Goal: Information Seeking & Learning: Learn about a topic

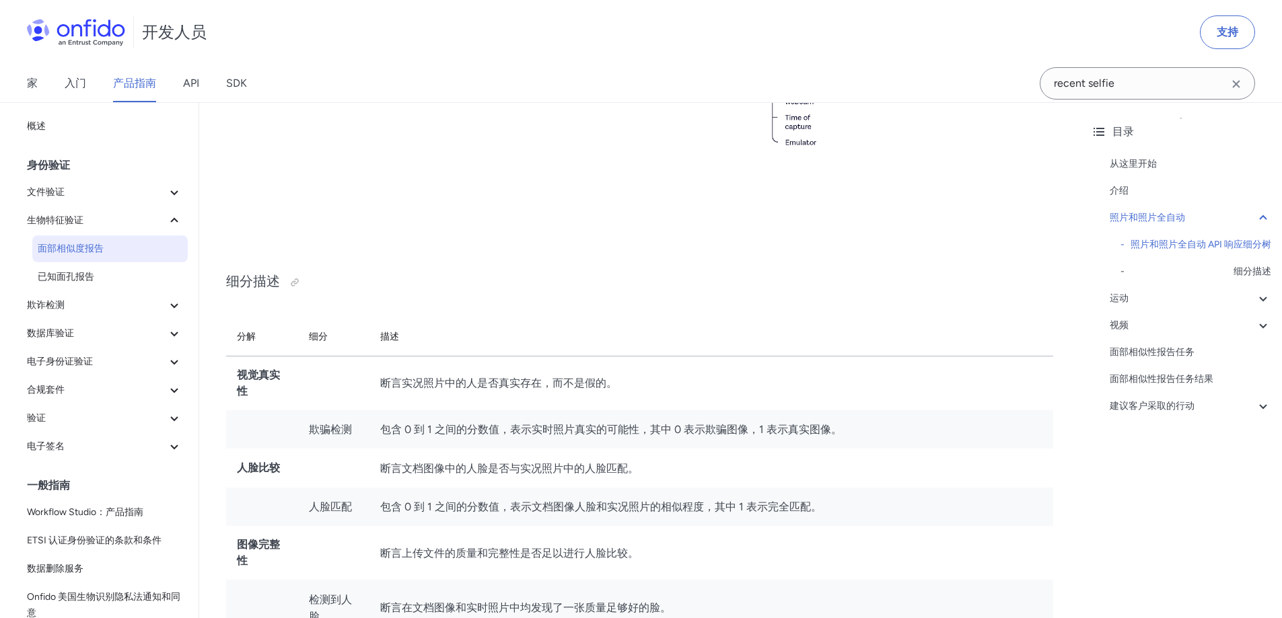
drag, startPoint x: 0, startPoint y: 0, endPoint x: 322, endPoint y: 338, distance: 466.9
click at [322, 338] on font "细分" at bounding box center [318, 336] width 19 height 11
drag, startPoint x: 383, startPoint y: 342, endPoint x: 477, endPoint y: 338, distance: 94.3
click at [449, 342] on tr "分解 细分 描述" at bounding box center [639, 337] width 827 height 38
click at [477, 338] on th "描述" at bounding box center [711, 337] width 684 height 38
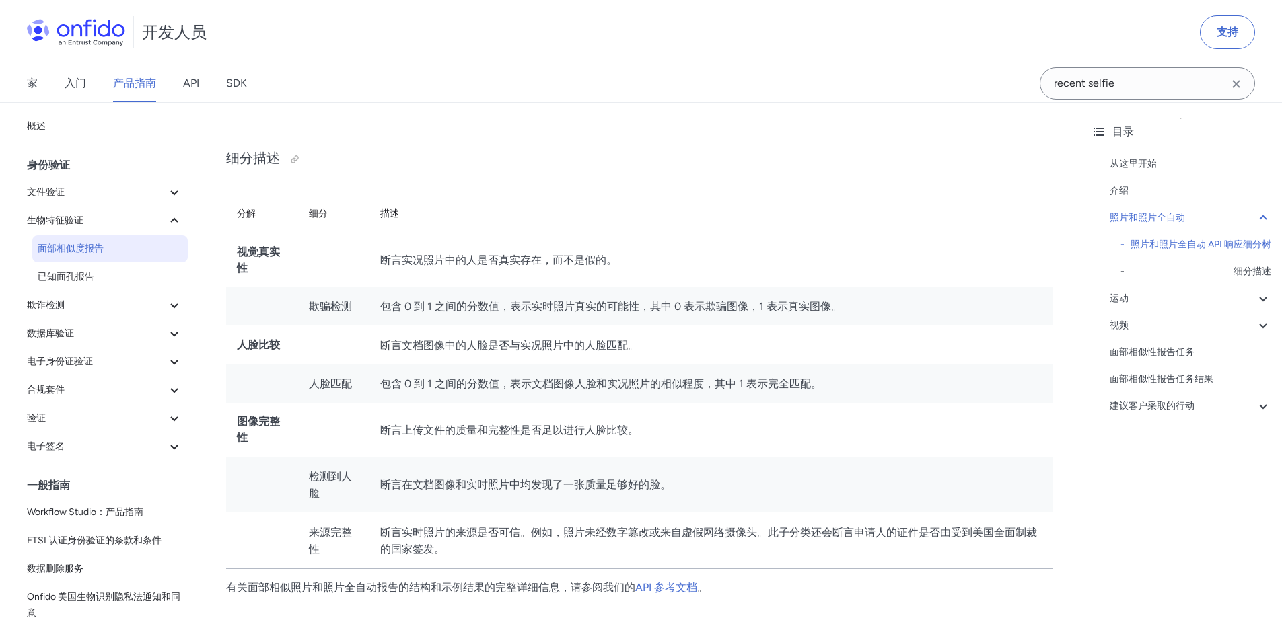
scroll to position [1009, 0]
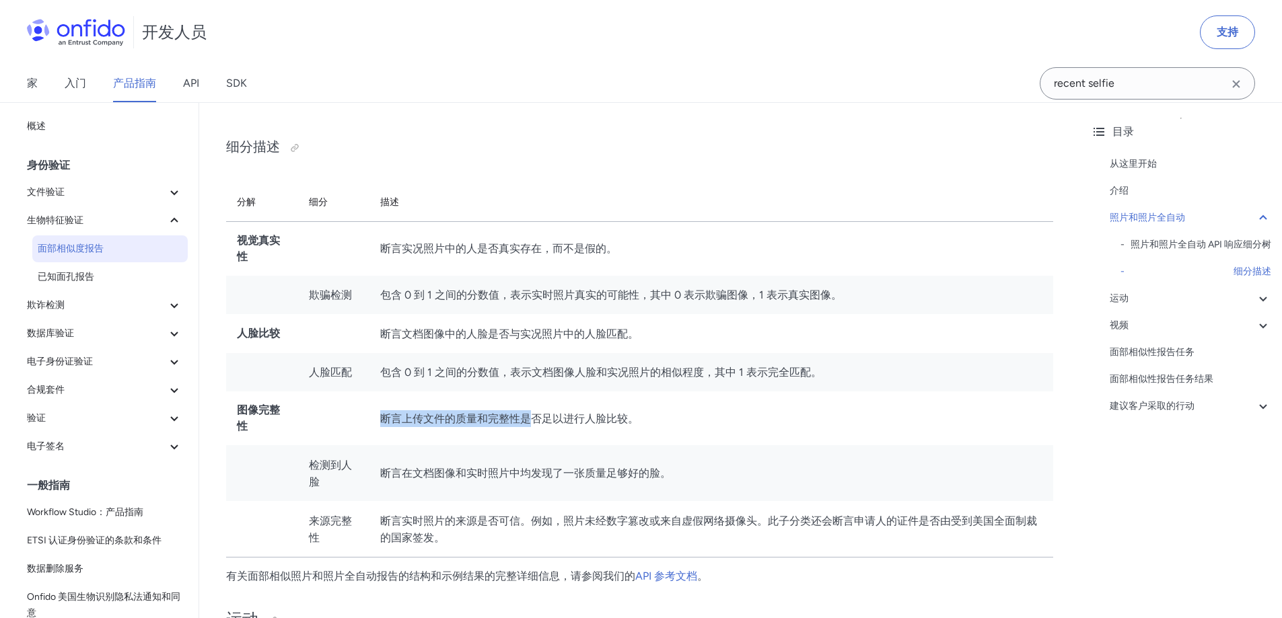
drag, startPoint x: 505, startPoint y: 425, endPoint x: 530, endPoint y: 425, distance: 24.9
click at [528, 425] on tr "图像完整性 断言上传文件的质量和完整性是否足以进行人脸比较。" at bounding box center [639, 419] width 827 height 54
click at [531, 425] on font "断言上传文件的质量和完整性是否足以进行人脸比较。" at bounding box center [509, 418] width 258 height 13
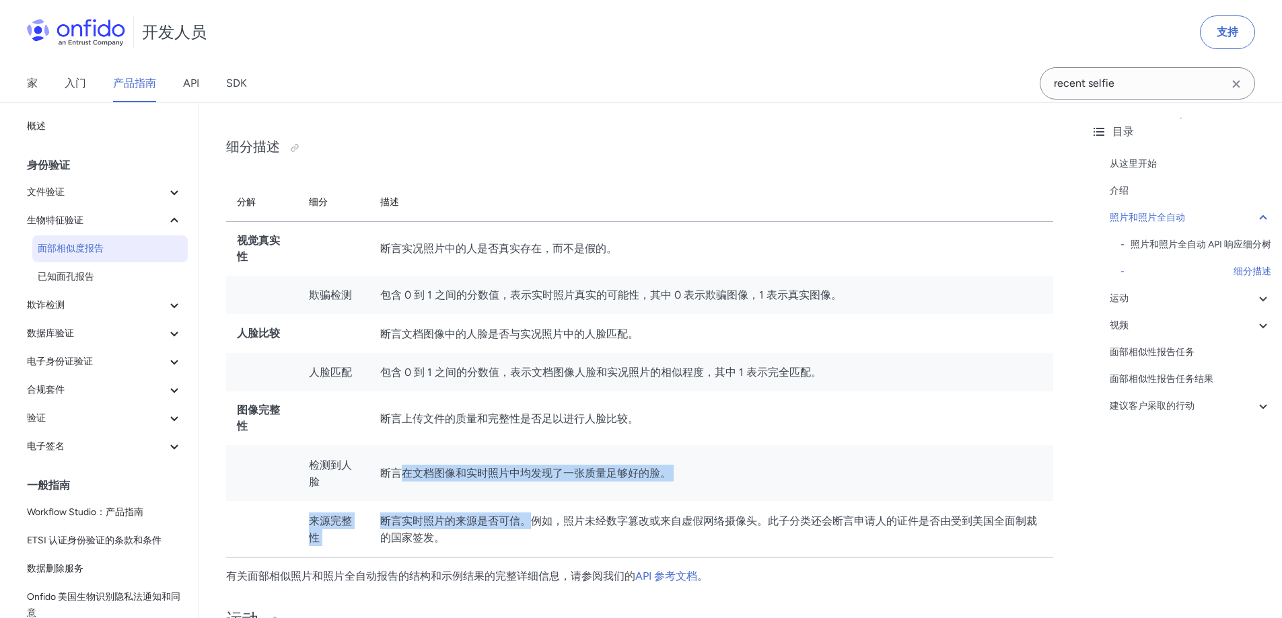
drag, startPoint x: 528, startPoint y: 507, endPoint x: 566, endPoint y: 505, distance: 38.4
click at [560, 506] on tbody "视觉真实性 断言实况照片中的人是否真实存在，而不是假的。 欺骗检测 包含 0 到 1 之间的分数值，表示实时照片真实的可能性，其中 0 表示欺骗图像，1 表示…" at bounding box center [639, 389] width 827 height 336
click at [568, 505] on td "断言实时照片的来源是否可信。例如，照片未经数字篡改或来自虚假网络摄像头。此子分类还会断言申请人的证件是否由受到美国全面制裁的国家签发。" at bounding box center [711, 529] width 684 height 57
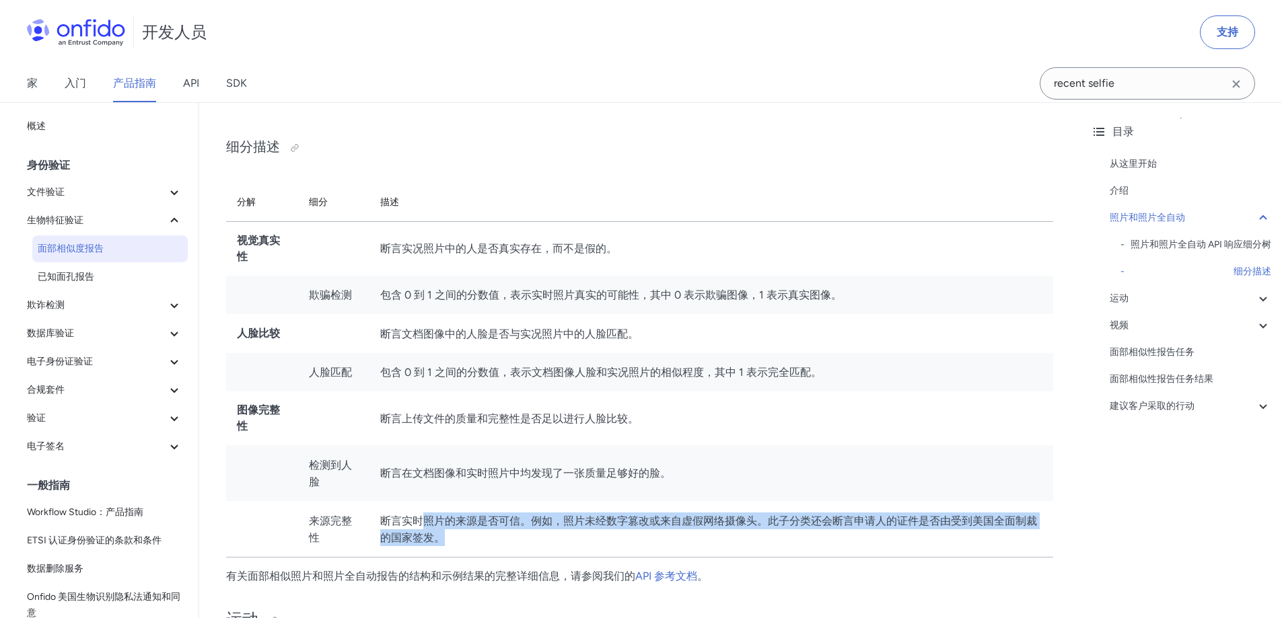
drag, startPoint x: 431, startPoint y: 525, endPoint x: 664, endPoint y: 523, distance: 233.5
click at [655, 524] on font "断言实时照片的来源是否可信。例如，照片未经数字篡改或来自虚假网络摄像头。此子分类还会断言申请人的证件是否由受到美国全面制裁的国家签发。" at bounding box center [708, 530] width 657 height 30
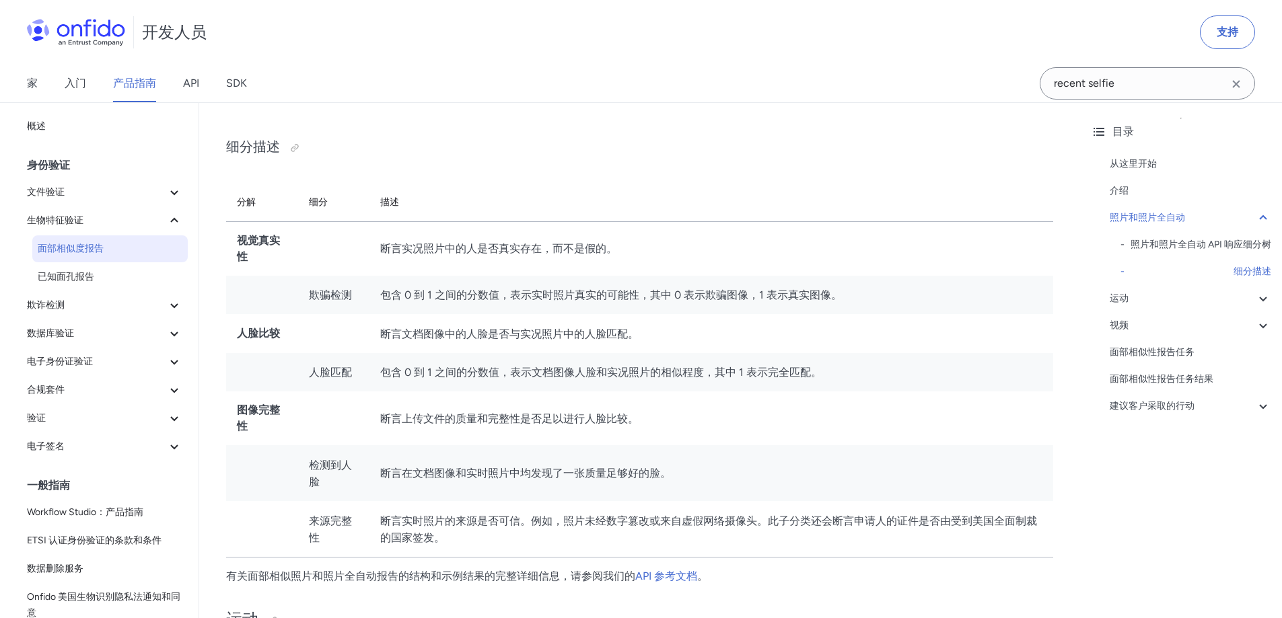
click at [673, 522] on font "断言实时照片的来源是否可信。例如，照片未经数字篡改或来自虚假网络摄像头。此子分类还会断言申请人的证件是否由受到美国全面制裁的国家签发。" at bounding box center [708, 530] width 657 height 30
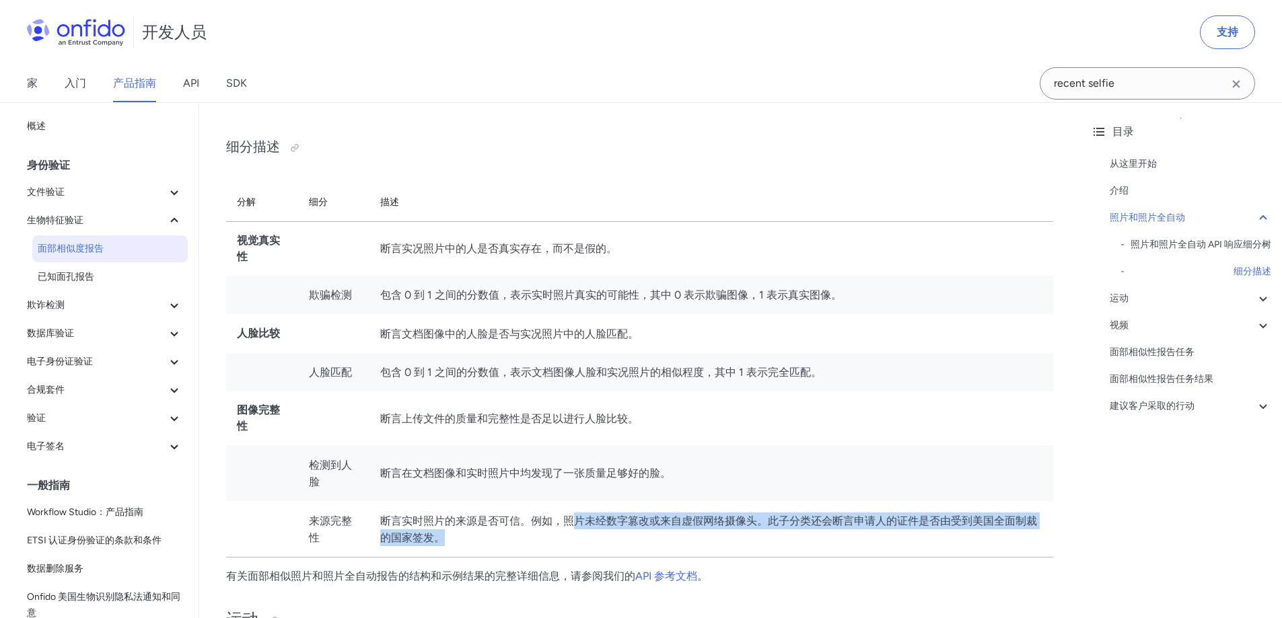
drag, startPoint x: 574, startPoint y: 529, endPoint x: 711, endPoint y: 537, distance: 137.5
click at [694, 538] on td "断言实时照片的来源是否可信。例如，照片未经数字篡改或来自虚假网络摄像头。此子分类还会断言申请人的证件是否由受到美国全面制裁的国家签发。" at bounding box center [711, 529] width 684 height 57
click at [712, 537] on td "断言实时照片的来源是否可信。例如，照片未经数字篡改或来自虚假网络摄像头。此子分类还会断言申请人的证件是否由受到美国全面制裁的国家签发。" at bounding box center [711, 529] width 684 height 57
drag, startPoint x: 649, startPoint y: 524, endPoint x: 757, endPoint y: 534, distance: 108.8
click at [756, 534] on td "断言实时照片的来源是否可信。例如，照片未经数字篡改或来自虚假网络摄像头。此子分类还会断言申请人的证件是否由受到美国全面制裁的国家签发。" at bounding box center [711, 529] width 684 height 57
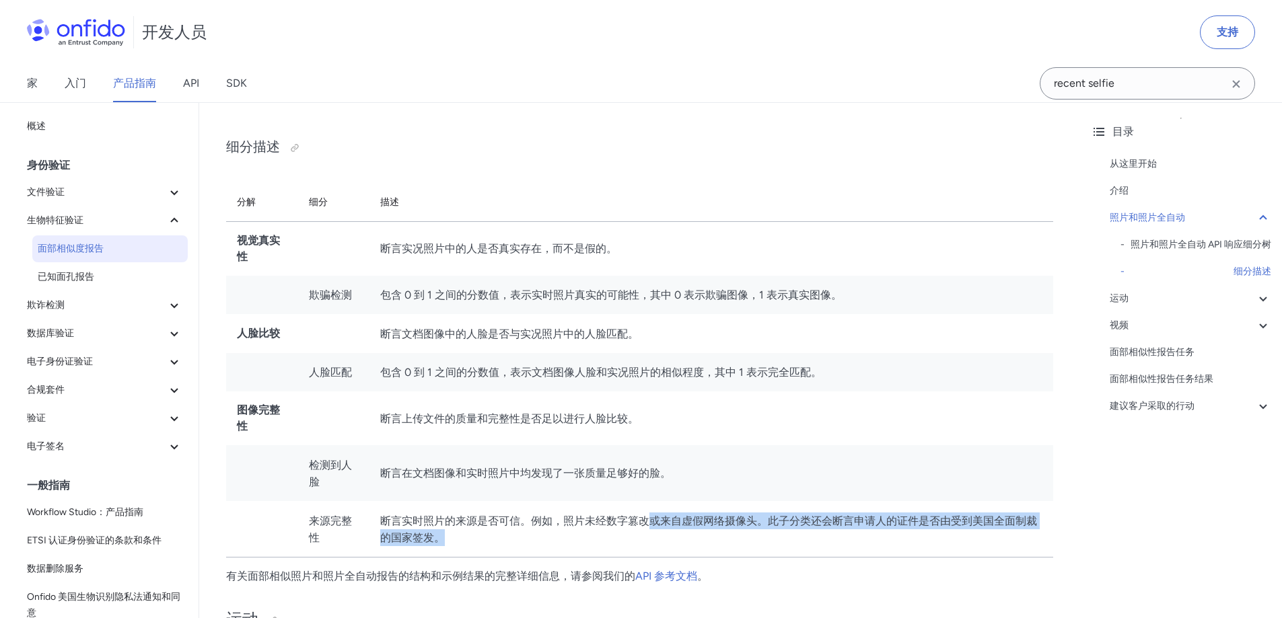
click at [758, 534] on td "断言实时照片的来源是否可信。例如，照片未经数字篡改或来自虚假网络摄像头。此子分类还会断言申请人的证件是否由受到美国全面制裁的国家签发。" at bounding box center [711, 529] width 684 height 57
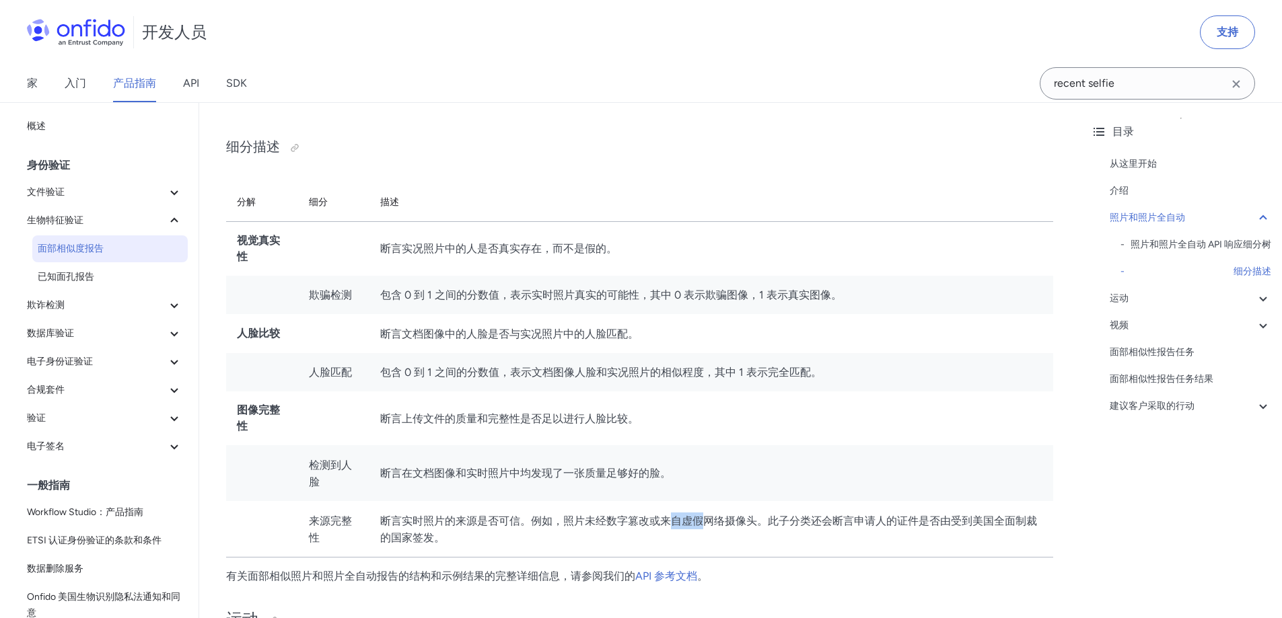
drag, startPoint x: 676, startPoint y: 513, endPoint x: 756, endPoint y: 519, distance: 79.6
click at [749, 519] on td "断言实时照片的来源是否可信。例如，照片未经数字篡改或来自虚假网络摄像头。此子分类还会断言申请人的证件是否由受到美国全面制裁的国家签发。" at bounding box center [711, 529] width 684 height 57
click at [766, 520] on font "断言实时照片的来源是否可信。例如，照片未经数字篡改或来自虚假网络摄像头。此子分类还会断言申请人的证件是否由受到美国全面制裁的国家签发。" at bounding box center [708, 530] width 657 height 30
drag, startPoint x: 789, startPoint y: 519, endPoint x: 855, endPoint y: 521, distance: 65.9
click at [855, 521] on font "断言实时照片的来源是否可信。例如，照片未经数字篡改或来自虚假网络摄像头。此子分类还会断言申请人的证件是否由受到美国全面制裁的国家签发。" at bounding box center [708, 530] width 657 height 30
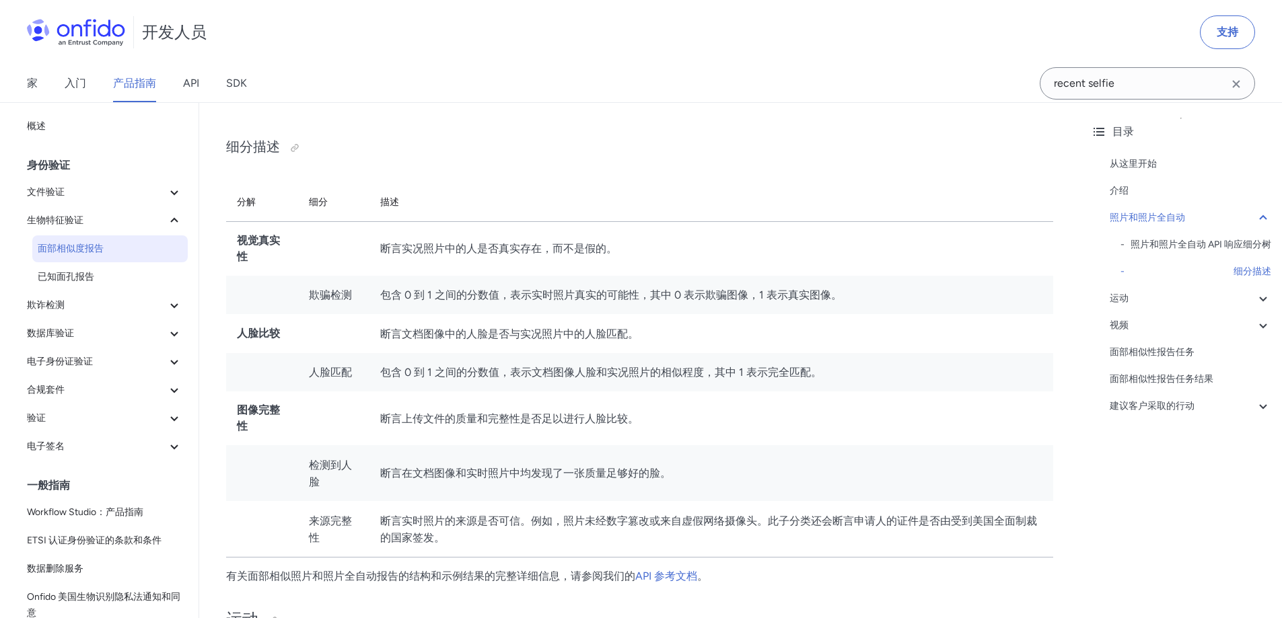
click at [870, 521] on font "断言实时照片的来源是否可信。例如，照片未经数字篡改或来自虚假网络摄像头。此子分类还会断言申请人的证件是否由受到美国全面制裁的国家签发。" at bounding box center [708, 530] width 657 height 30
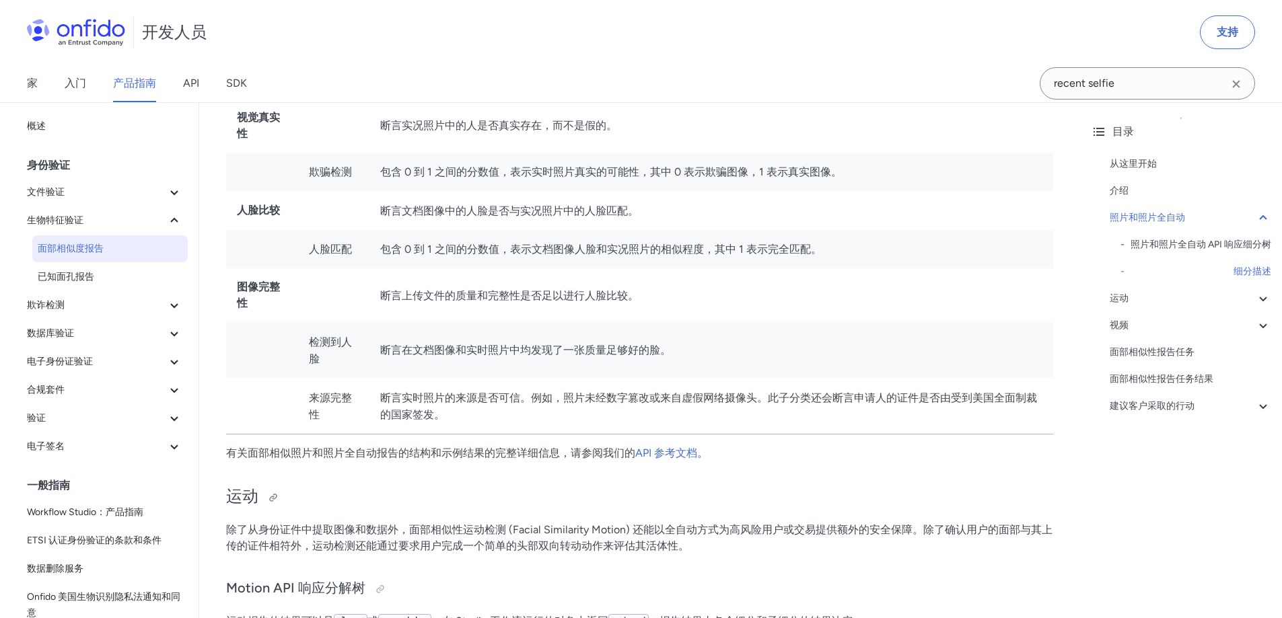
scroll to position [1144, 0]
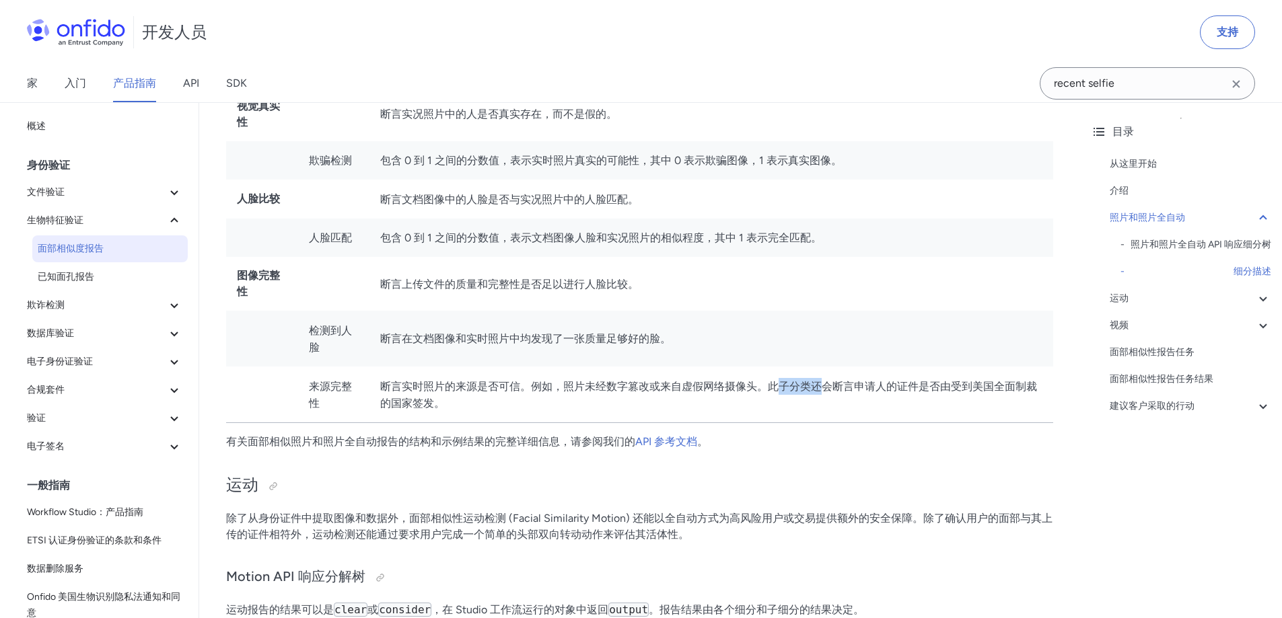
drag, startPoint x: 784, startPoint y: 381, endPoint x: 857, endPoint y: 394, distance: 73.8
click at [841, 394] on td "断言实时照片的来源是否可信。例如，照片未经数字篡改或来自虚假网络摄像头。此子分类还会断言申请人的证件是否由受到美国全面制裁的国家签发。" at bounding box center [711, 395] width 684 height 57
click at [857, 394] on td "断言实时照片的来源是否可信。例如，照片未经数字篡改或来自虚假网络摄像头。此子分类还会断言申请人的证件是否由受到美国全面制裁的国家签发。" at bounding box center [711, 395] width 684 height 57
drag, startPoint x: 514, startPoint y: 401, endPoint x: 610, endPoint y: 388, distance: 96.4
click at [568, 395] on td "断言实时照片的来源是否可信。例如，照片未经数字篡改或来自虚假网络摄像头。此子分类还会断言申请人的证件是否由受到美国全面制裁的国家签发。" at bounding box center [711, 395] width 684 height 57
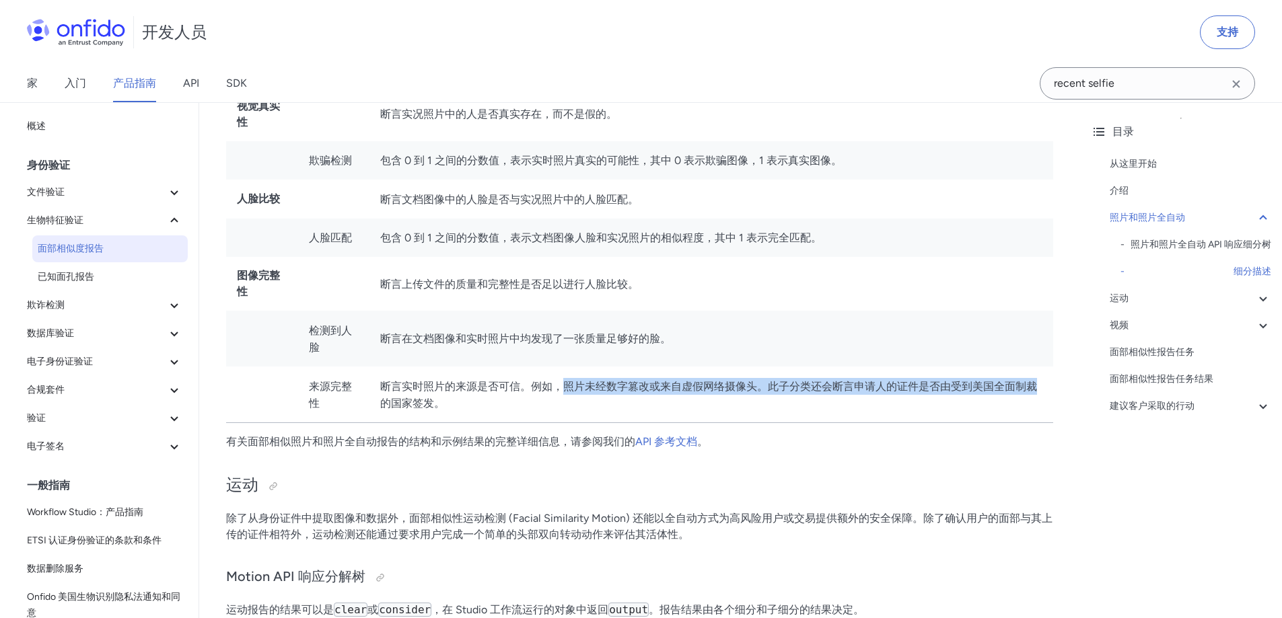
click at [610, 388] on font "断言实时照片的来源是否可信。例如，照片未经数字篡改或来自虚假网络摄像头。此子分类还会断言申请人的证件是否由受到美国全面制裁的国家签发。" at bounding box center [708, 395] width 657 height 30
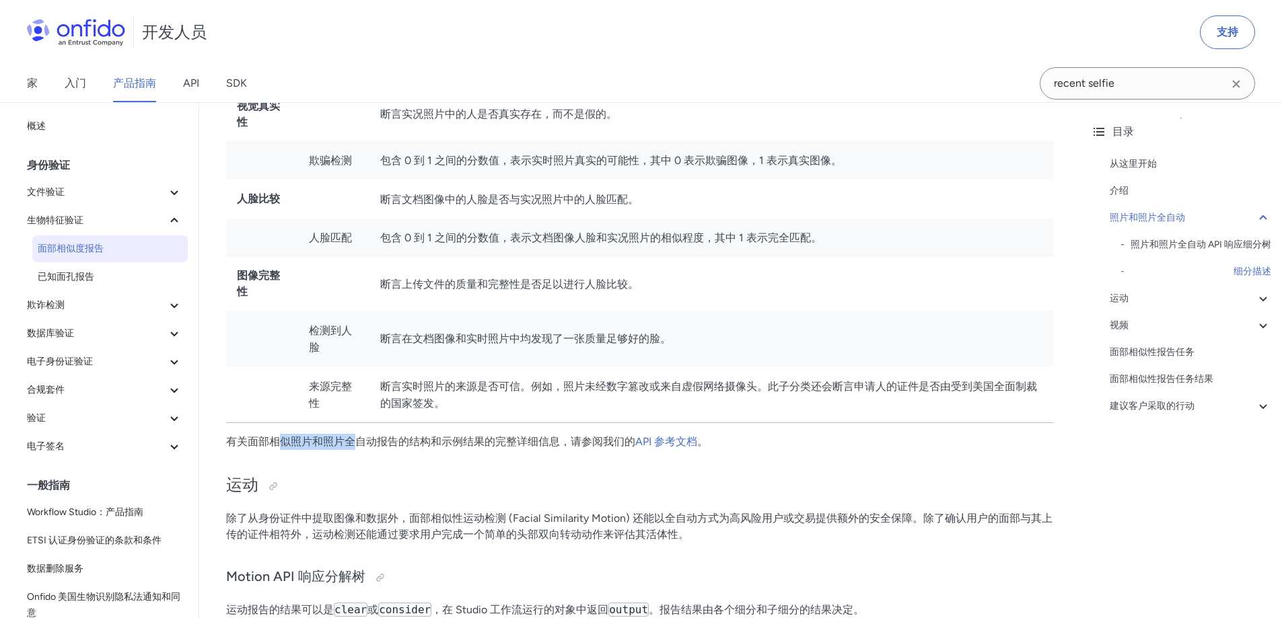
drag, startPoint x: 284, startPoint y: 436, endPoint x: 409, endPoint y: 441, distance: 125.3
click at [404, 441] on font "有关面部相似照片和照片全自动报告的结构和示例结果的完整详细信息，请参阅我们的" at bounding box center [430, 441] width 409 height 13
click at [423, 441] on font "有关面部相似照片和照片全自动报告的结构和示例结果的完整详细信息，请参阅我们的" at bounding box center [430, 441] width 409 height 13
drag, startPoint x: 423, startPoint y: 441, endPoint x: 510, endPoint y: 444, distance: 86.8
click at [505, 444] on font "有关面部相似照片和照片全自动报告的结构和示例结果的完整详细信息，请参阅我们的" at bounding box center [430, 441] width 409 height 13
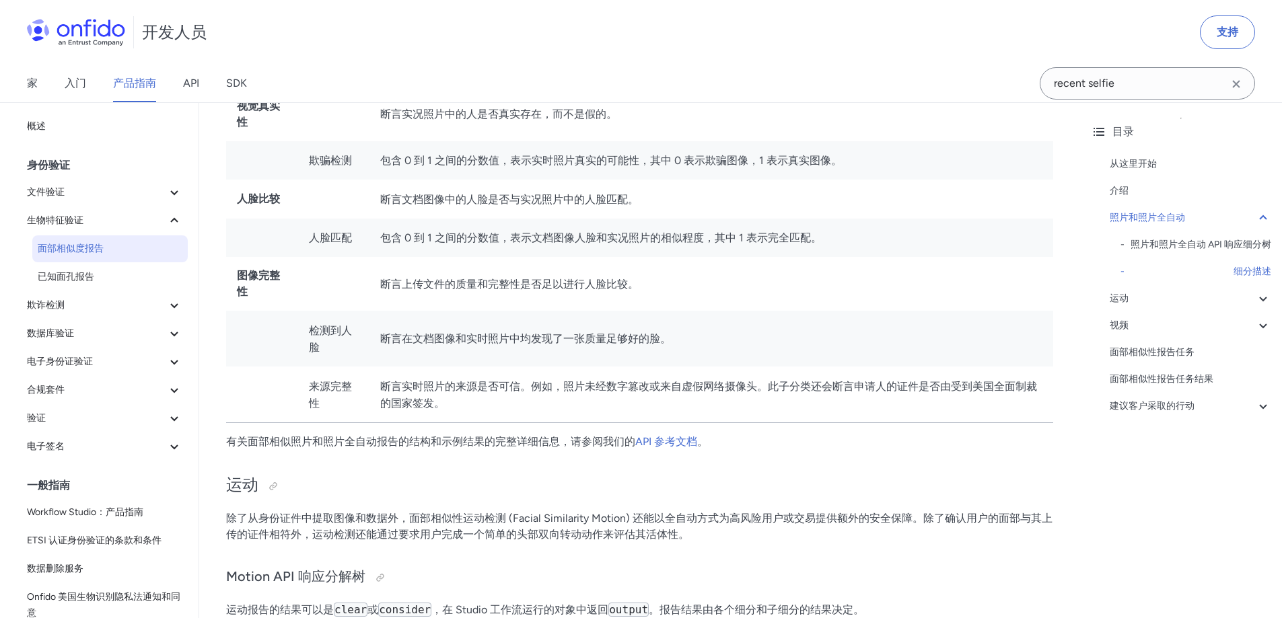
click at [520, 444] on font "有关面部相似照片和照片全自动报告的结构和示例结果的完整详细信息，请参阅我们的" at bounding box center [430, 441] width 409 height 13
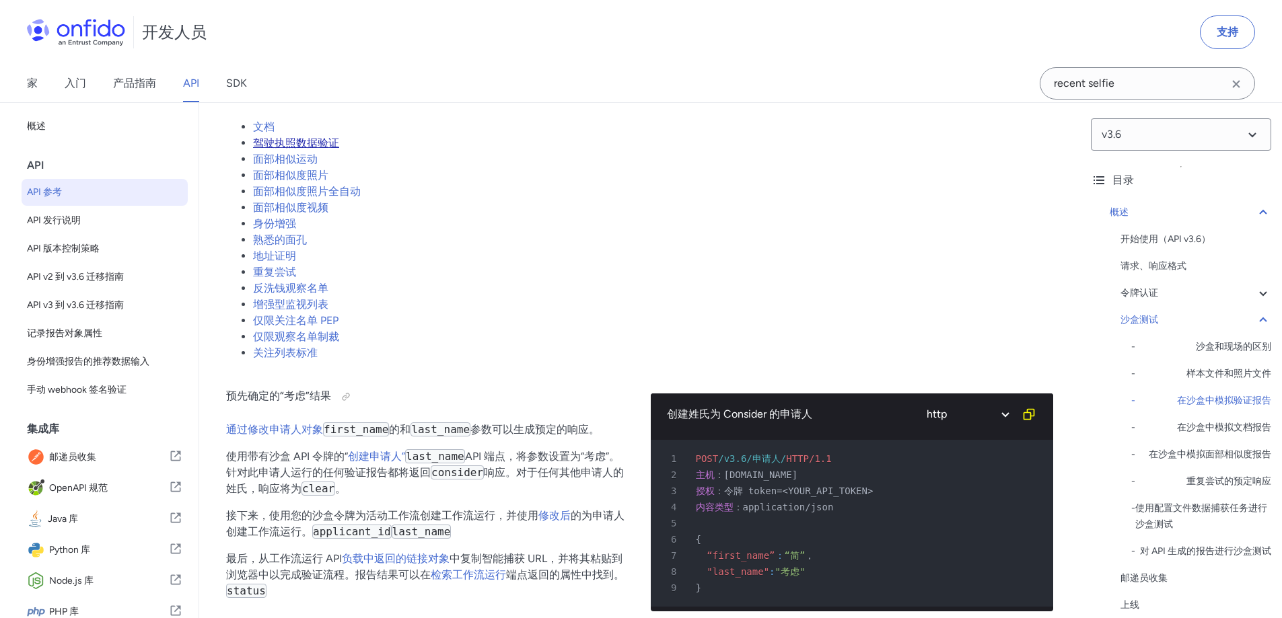
scroll to position [2557, 0]
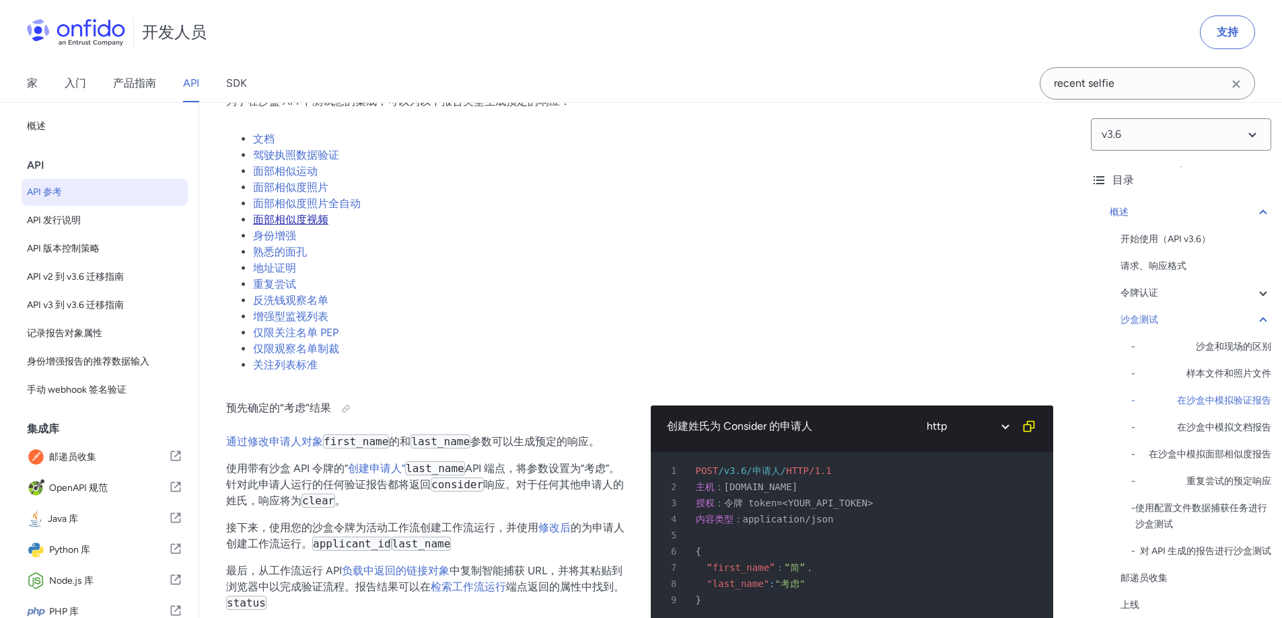
click at [314, 213] on font "面部相似度视频" at bounding box center [290, 219] width 75 height 13
click at [308, 214] on font "面部相似度视频" at bounding box center [290, 219] width 75 height 13
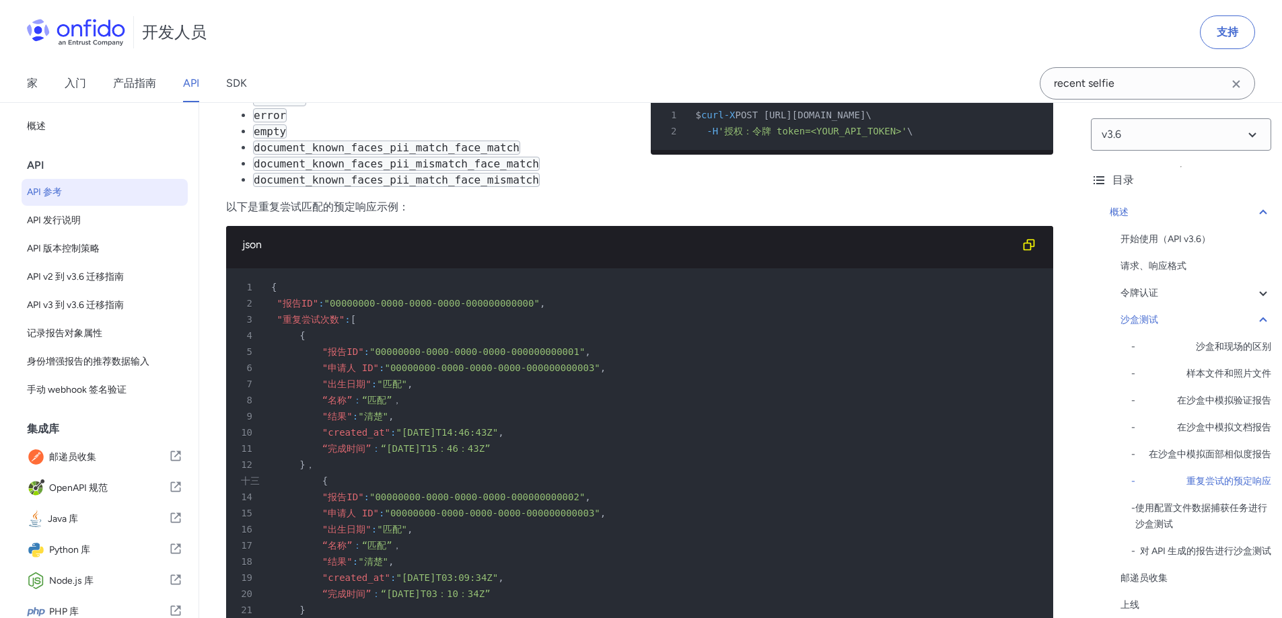
scroll to position [5248, 0]
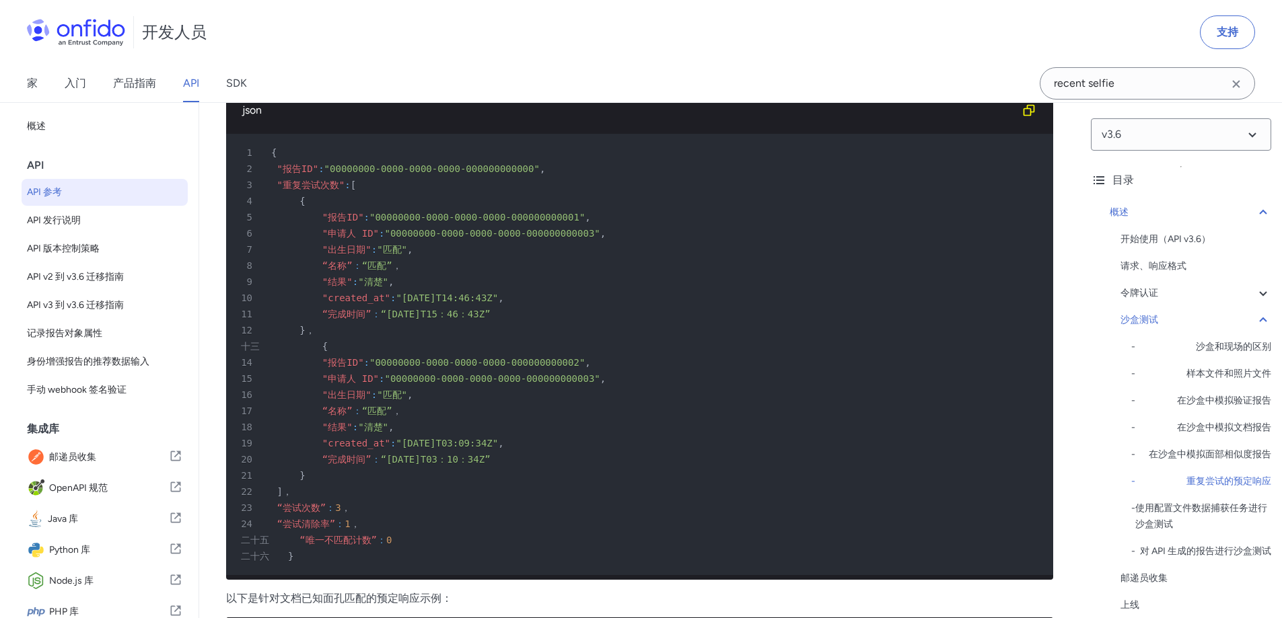
drag, startPoint x: 416, startPoint y: 253, endPoint x: 490, endPoint y: 254, distance: 74.0
click at [451, 256] on div "7 "出生日期" : "匹配" ," at bounding box center [632, 250] width 803 height 16
click at [490, 254] on div "7 "出生日期" : "匹配" ," at bounding box center [632, 250] width 803 height 16
drag, startPoint x: 498, startPoint y: 332, endPoint x: 561, endPoint y: 338, distance: 63.6
click at [521, 334] on pre "1 { 2 "报告ID" : "00000000-0000-0000-0000-000000000000" , 3 "重复尝试次数" : [ 4 { 5 "报…" at bounding box center [639, 354] width 827 height 441
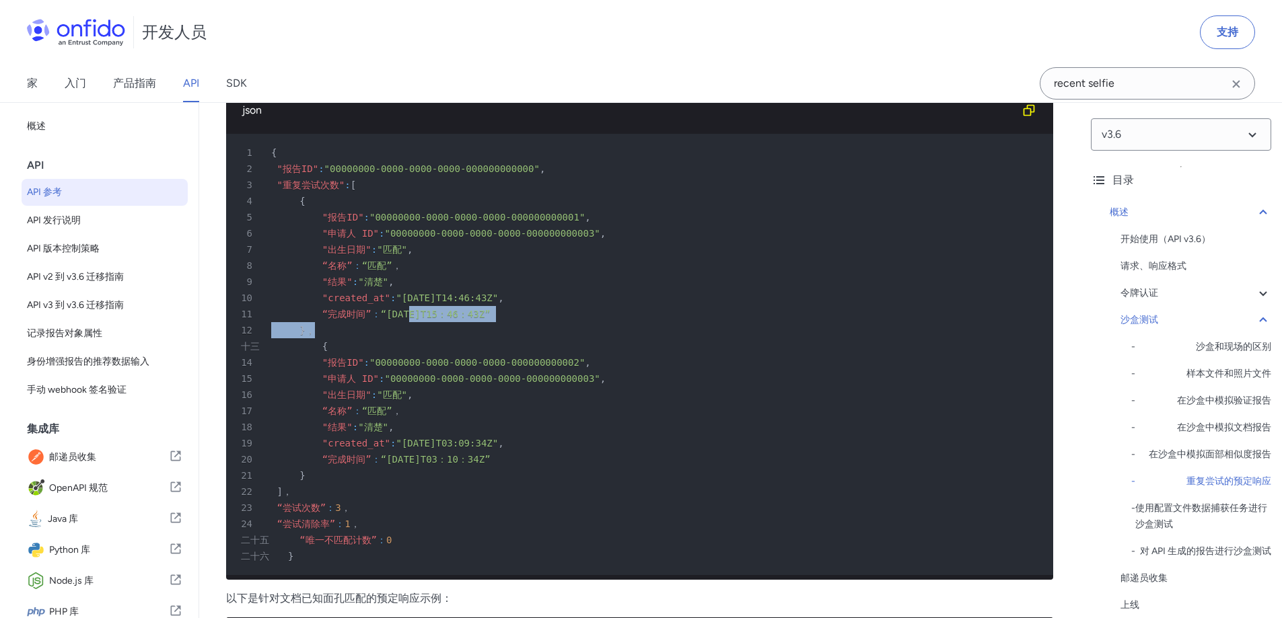
click at [561, 338] on div "12 } ，" at bounding box center [632, 330] width 803 height 16
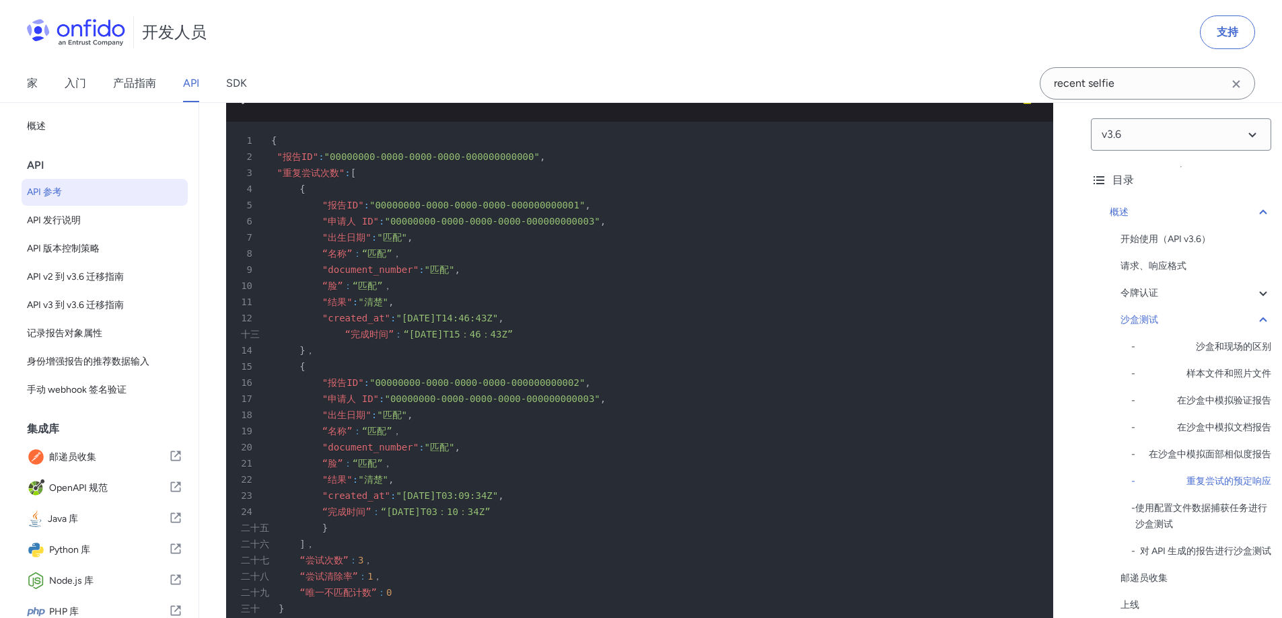
scroll to position [6055, 0]
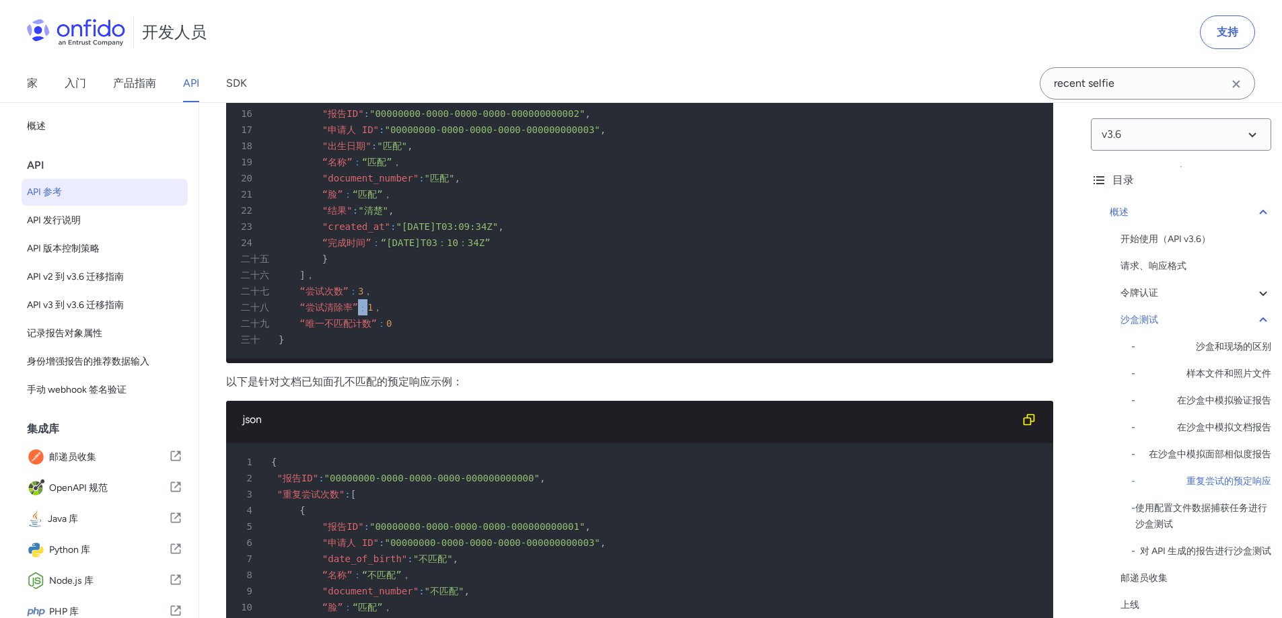
drag, startPoint x: 357, startPoint y: 312, endPoint x: 463, endPoint y: 317, distance: 105.7
click at [416, 316] on div "二十八 “尝试清除率” ： 1 ，" at bounding box center [632, 307] width 803 height 16
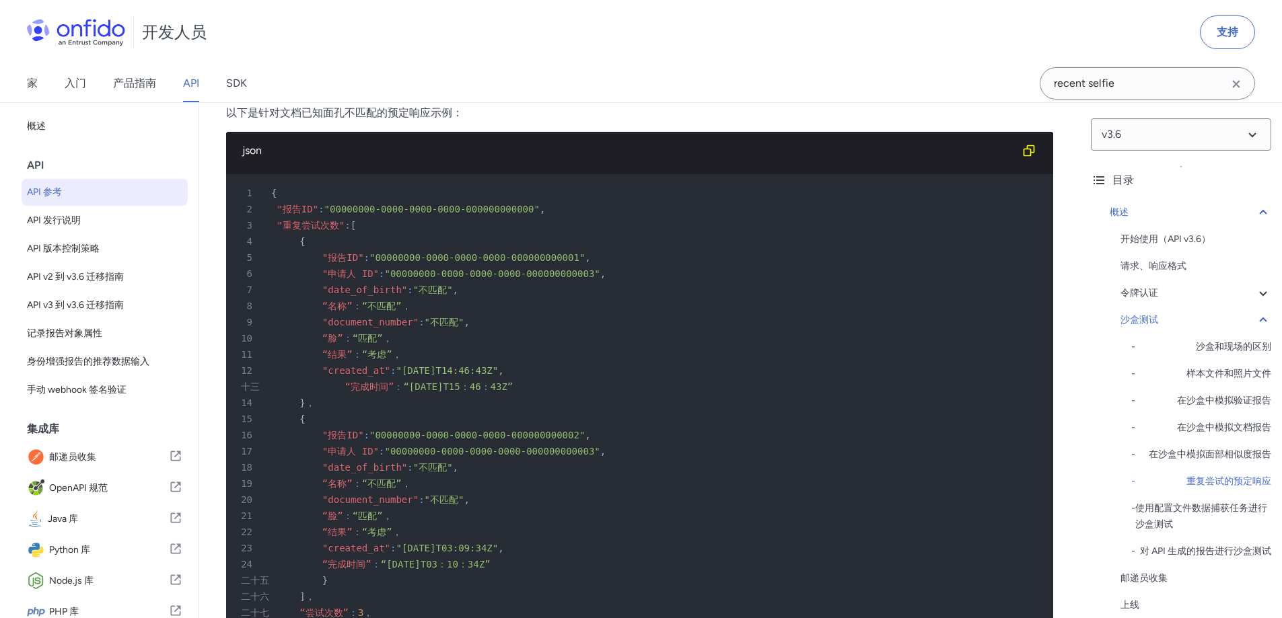
drag, startPoint x: 415, startPoint y: 299, endPoint x: 521, endPoint y: 300, distance: 105.6
click at [514, 282] on div "6 "申请人 ID" : "00000000-0000-0000-0000-000000000003" ," at bounding box center [632, 274] width 803 height 16
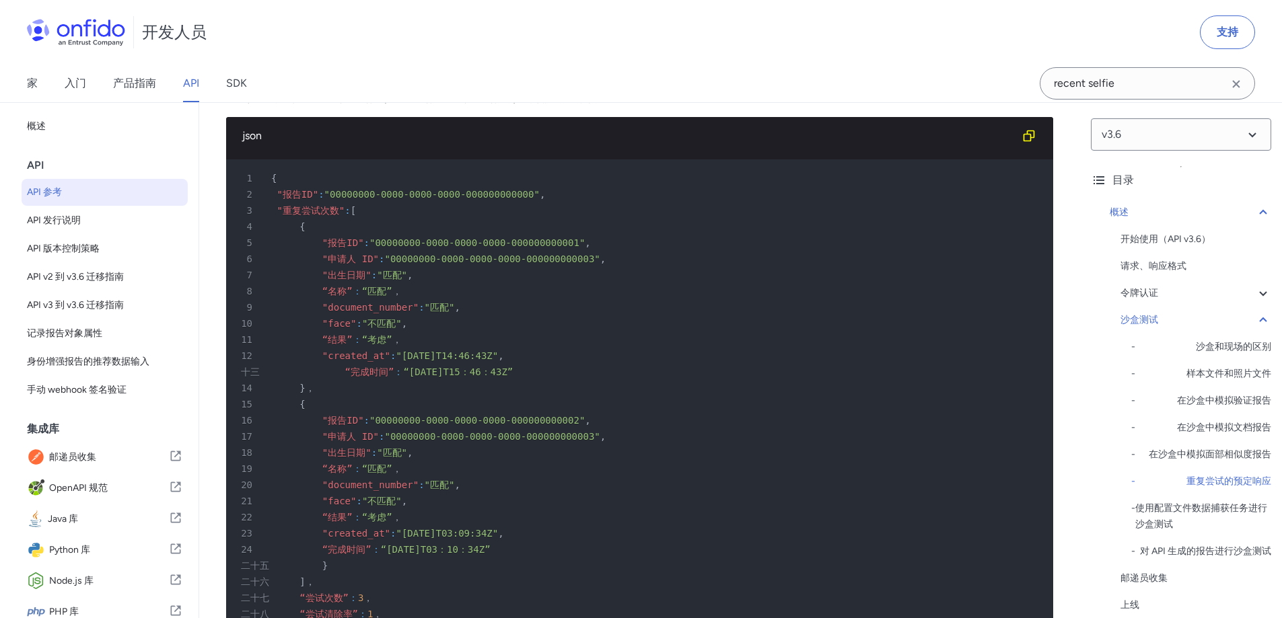
drag, startPoint x: 406, startPoint y: 291, endPoint x: 545, endPoint y: 299, distance: 139.5
click at [490, 300] on pre "1 { 2 "报告ID" : "00000000-0000-0000-0000-000000000000" , 3 "重复尝试次数" : [ 4 { 5 "报…" at bounding box center [639, 412] width 827 height 506
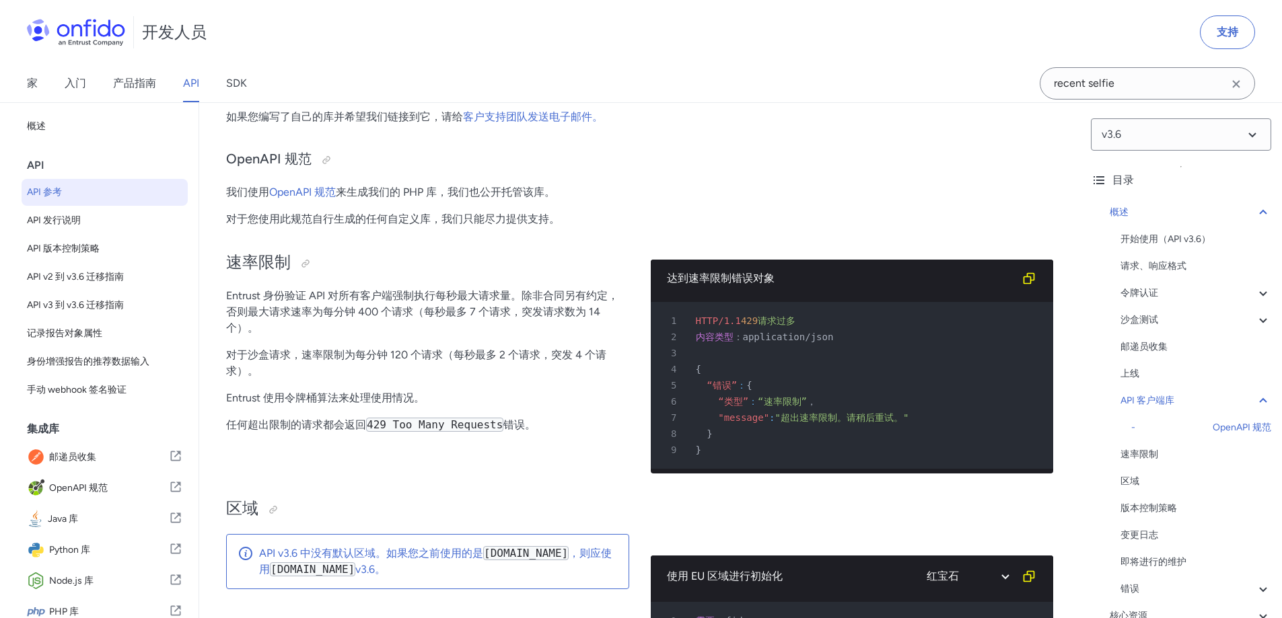
scroll to position [9150, 0]
